Goal: Find specific fact: Find contact information

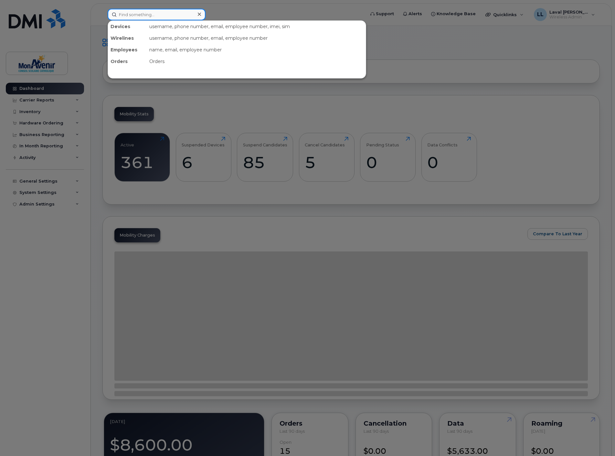
click at [143, 16] on input at bounding box center [157, 15] width 98 height 12
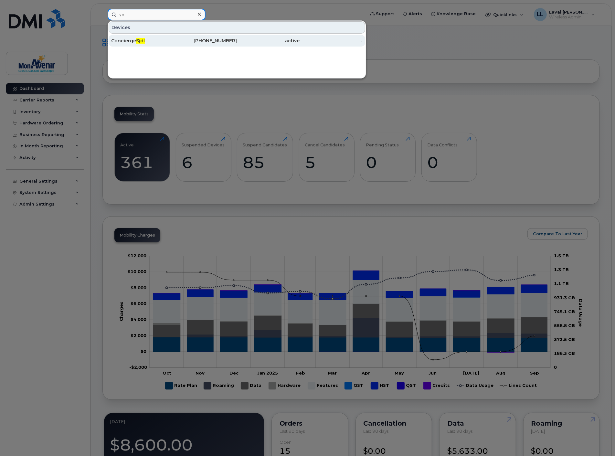
type input "sjdl"
click at [138, 40] on span "Sjdl" at bounding box center [140, 41] width 9 height 6
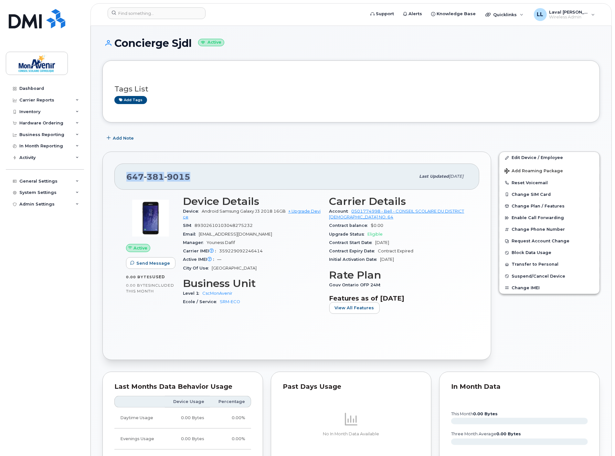
drag, startPoint x: 195, startPoint y: 176, endPoint x: 98, endPoint y: 178, distance: 97.4
copy span "[PHONE_NUMBER]"
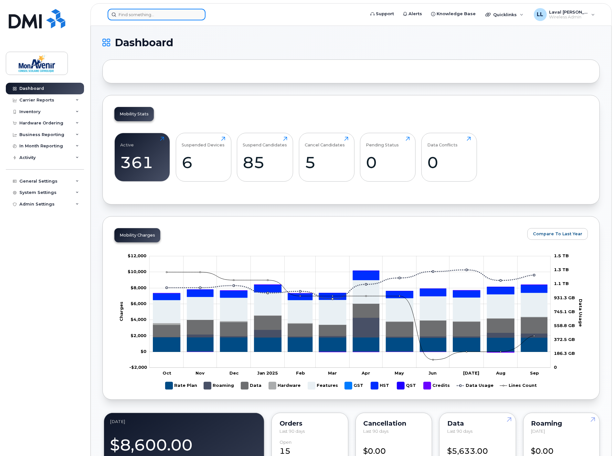
click at [127, 14] on input at bounding box center [157, 15] width 98 height 12
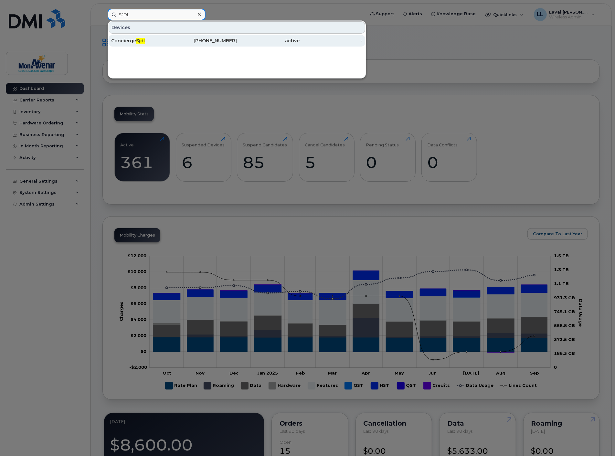
type input "SJDL"
click at [118, 37] on div "Concierge Sjdl" at bounding box center [142, 41] width 63 height 12
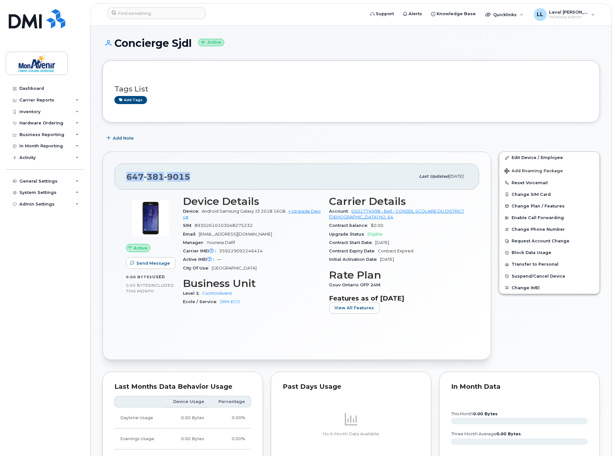
drag, startPoint x: 194, startPoint y: 179, endPoint x: 113, endPoint y: 179, distance: 80.8
click at [113, 179] on div "[PHONE_NUMBER] Last updated [DATE] Active Send Message 0.00 Bytes  used 0.00 By…" at bounding box center [297, 256] width 389 height 209
copy span "[PHONE_NUMBER]"
drag, startPoint x: 191, startPoint y: 40, endPoint x: 118, endPoint y: 42, distance: 73.8
click at [118, 42] on h1 "Concierge Sjdl Active" at bounding box center [352, 43] width 498 height 11
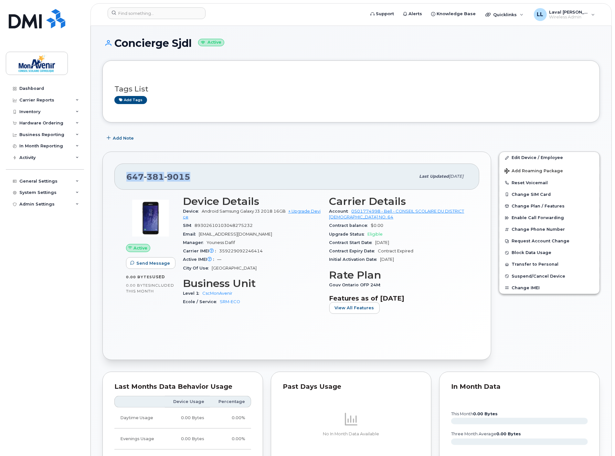
copy h1 "Concierge Sjdl"
click at [80, 277] on div "Dashboard Carrier Reports Monthly Billing Data Pooling Average Costing Accounti…" at bounding box center [46, 265] width 80 height 364
click at [30, 86] on div "Dashboard" at bounding box center [31, 88] width 25 height 5
